Goal: Navigation & Orientation: Find specific page/section

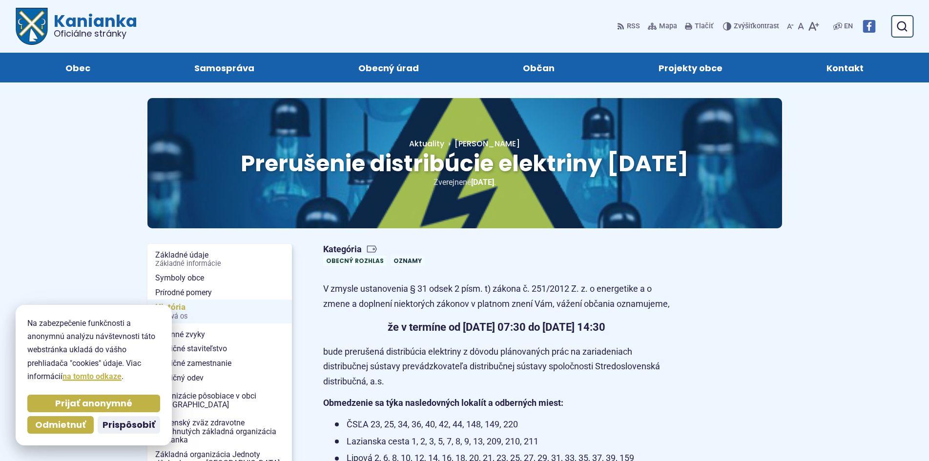
click at [208, 311] on span "História Časová os" at bounding box center [219, 312] width 129 height 24
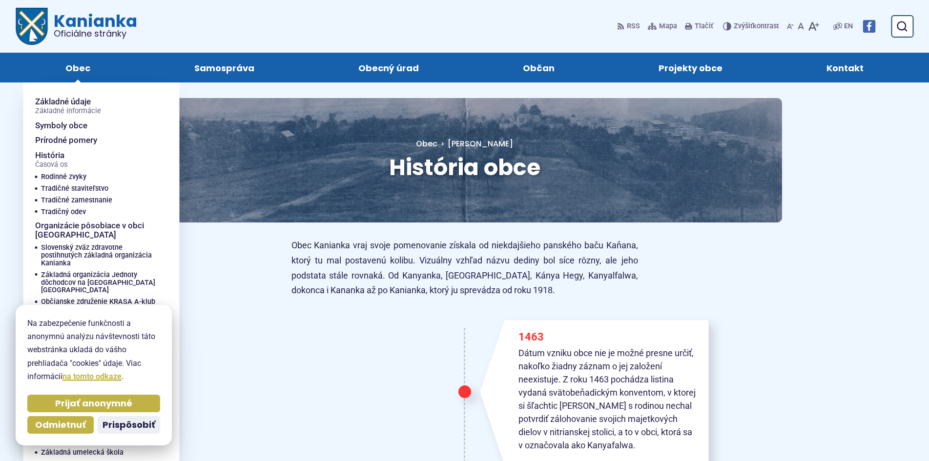
click at [74, 62] on span "Obec" at bounding box center [77, 68] width 25 height 30
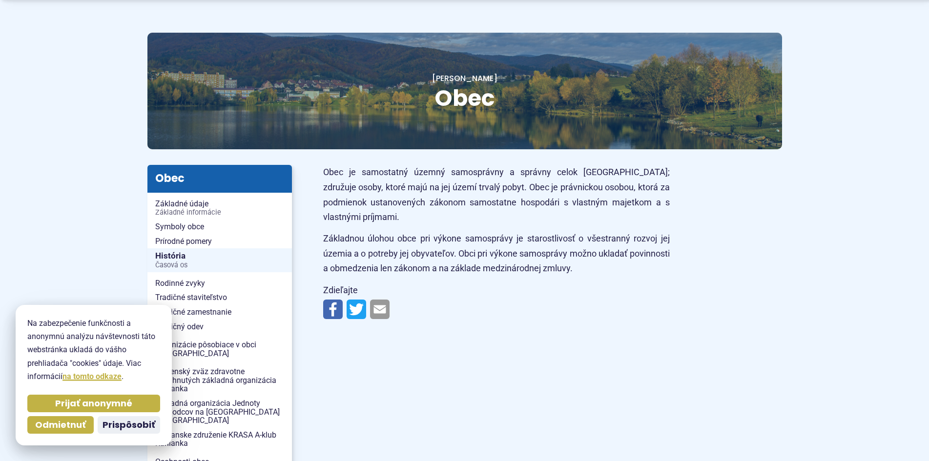
scroll to position [146, 0]
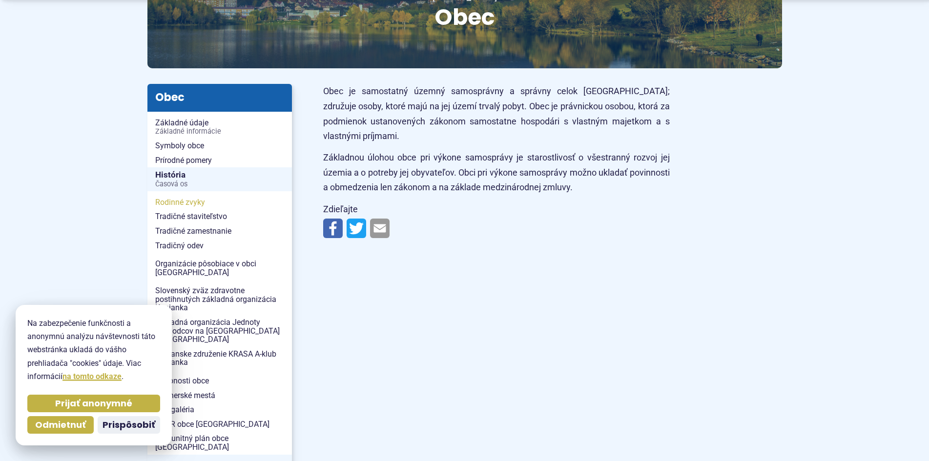
click at [176, 203] on span "Rodinné zvyky" at bounding box center [219, 202] width 129 height 15
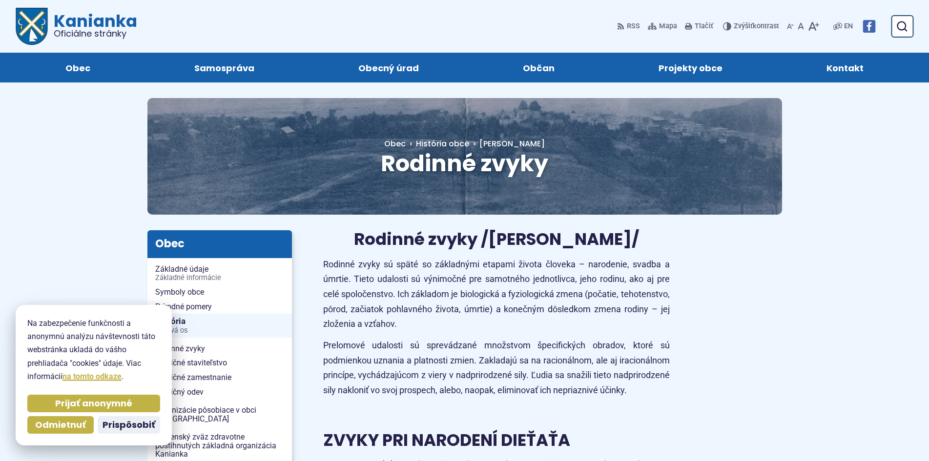
click at [67, 21] on span "Kanianka Oficiálne stránky" at bounding box center [92, 25] width 89 height 25
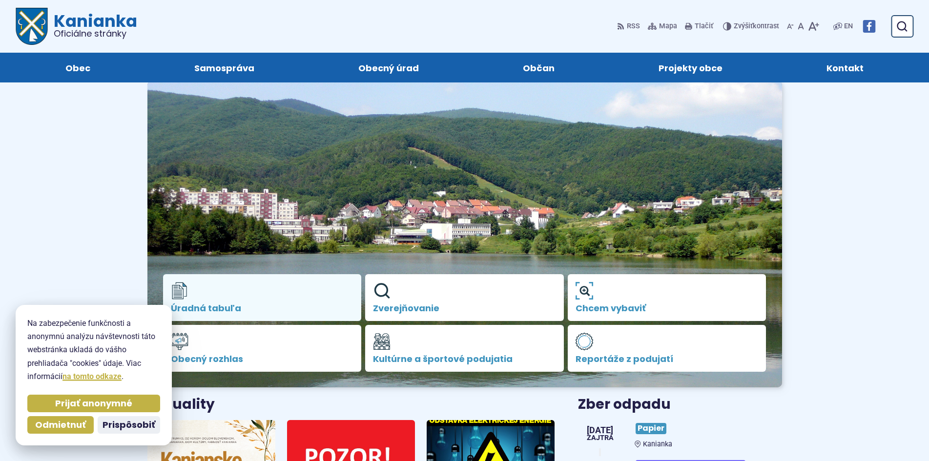
click at [260, 292] on link "Úradná tabuľa" at bounding box center [262, 297] width 199 height 47
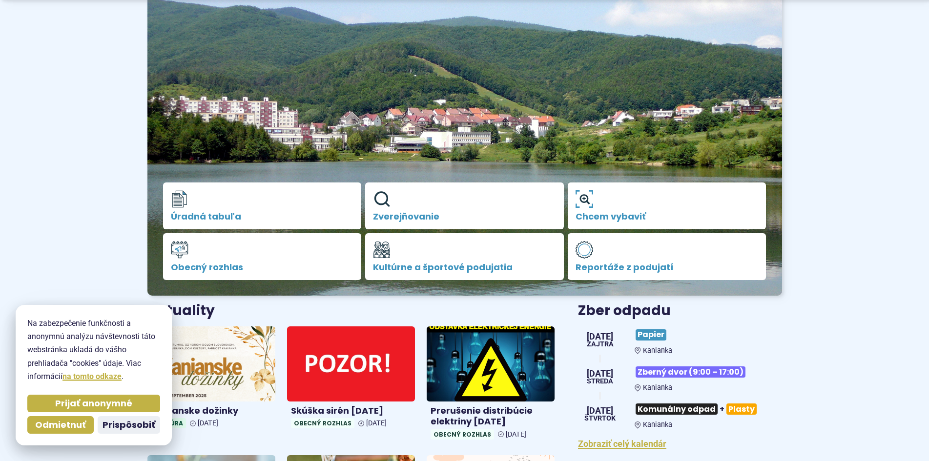
scroll to position [293, 0]
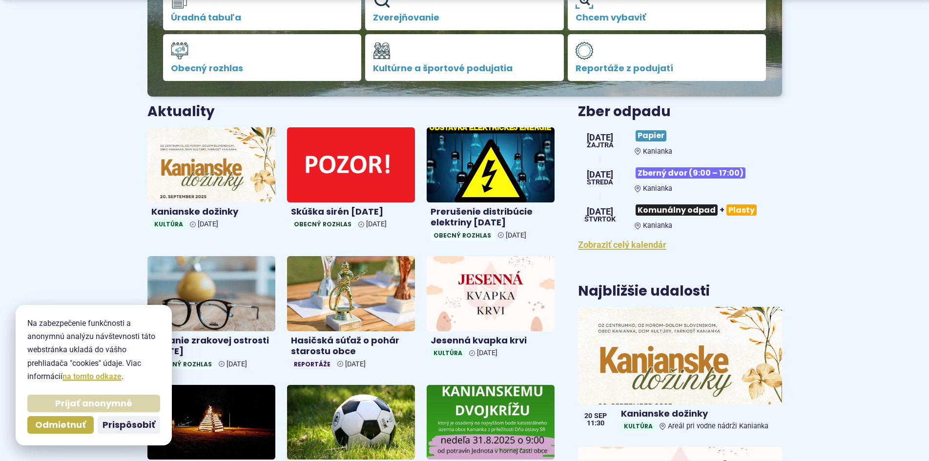
click at [106, 399] on span "Prijať anonymné" at bounding box center [93, 403] width 77 height 11
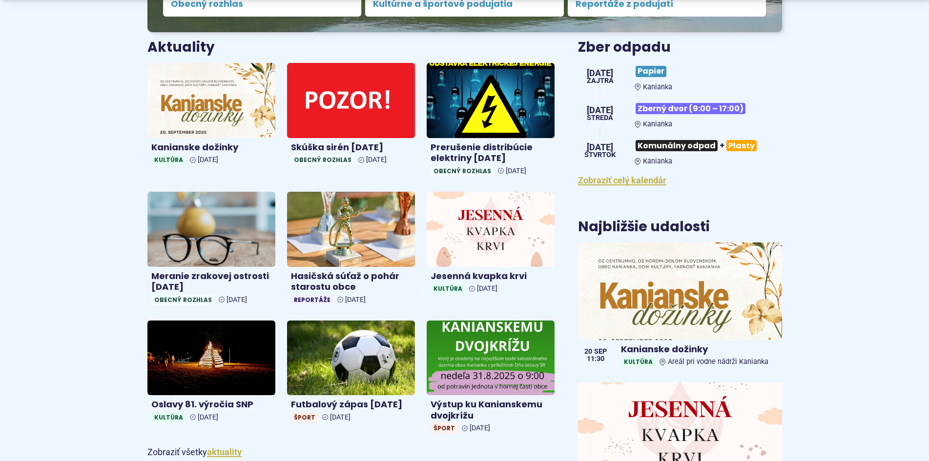
scroll to position [488, 0]
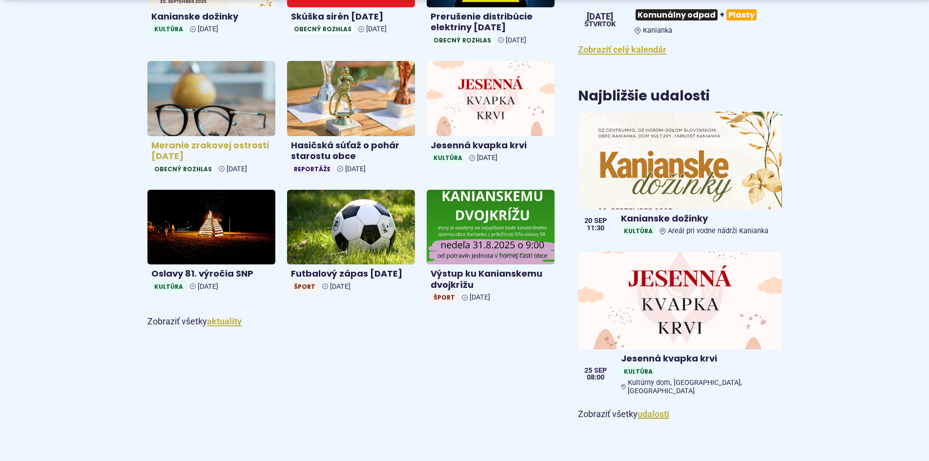
click at [207, 103] on img at bounding box center [211, 98] width 147 height 86
